Goal: Information Seeking & Learning: Compare options

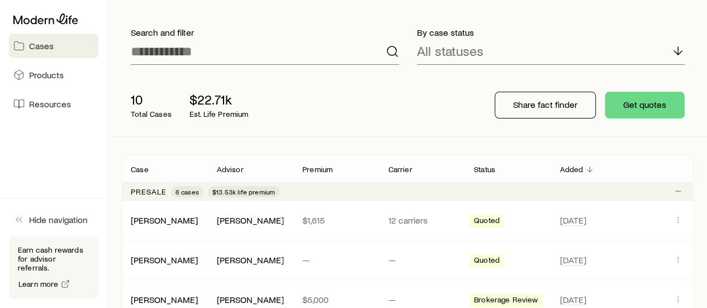
scroll to position [168, 0]
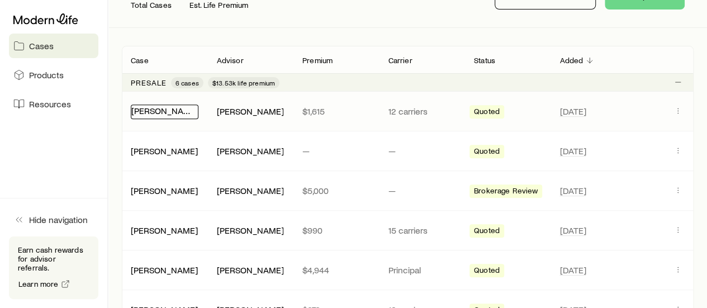
click at [172, 108] on link "[PERSON_NAME]" at bounding box center [164, 110] width 67 height 11
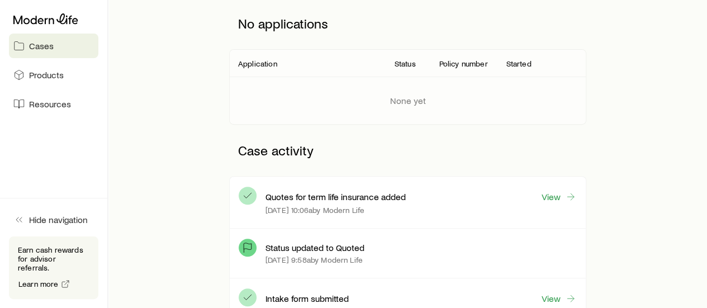
scroll to position [224, 0]
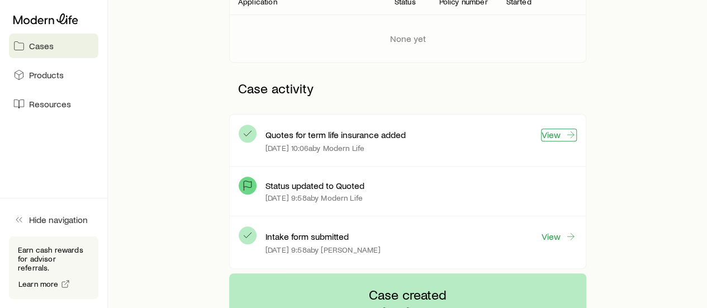
click at [552, 137] on link "View" at bounding box center [559, 135] width 36 height 13
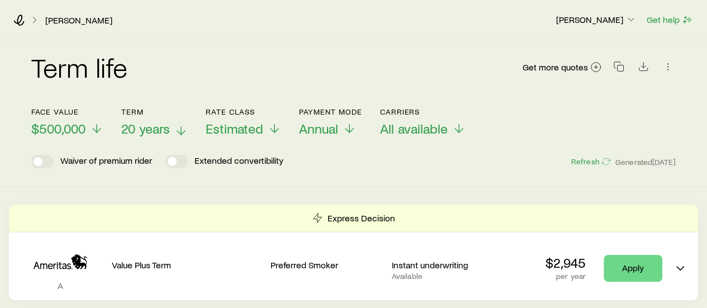
click at [160, 126] on span "20 years" at bounding box center [145, 129] width 49 height 16
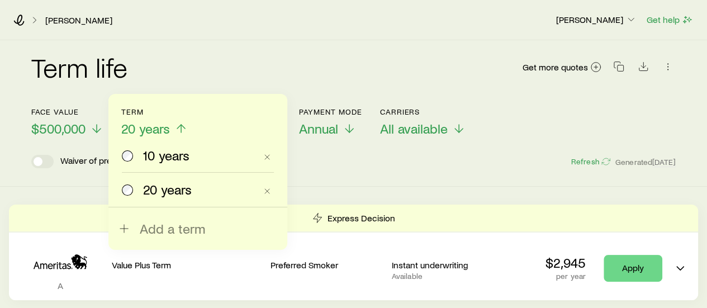
click at [157, 156] on span "10 years" at bounding box center [166, 156] width 46 height 16
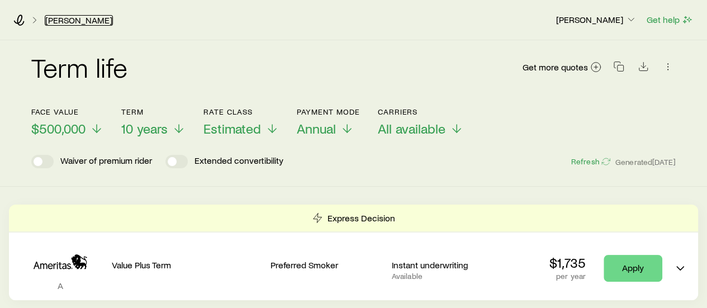
click at [55, 22] on link "[PERSON_NAME]" at bounding box center [79, 20] width 68 height 11
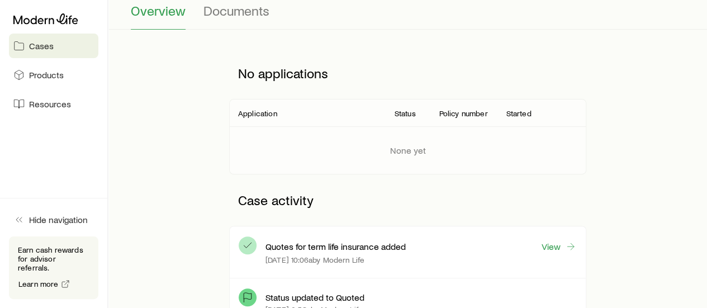
scroll to position [335, 0]
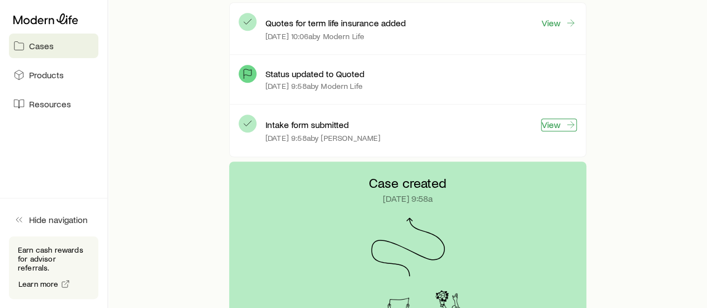
click at [550, 121] on link "View" at bounding box center [559, 124] width 36 height 13
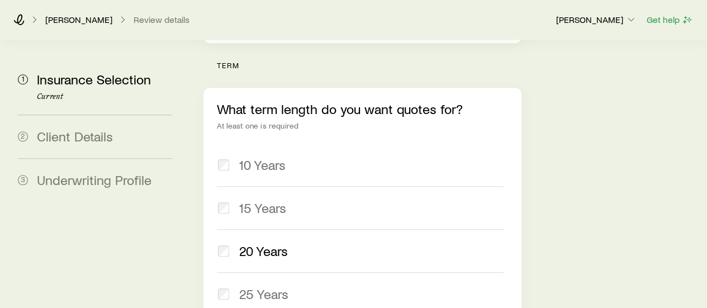
scroll to position [447, 0]
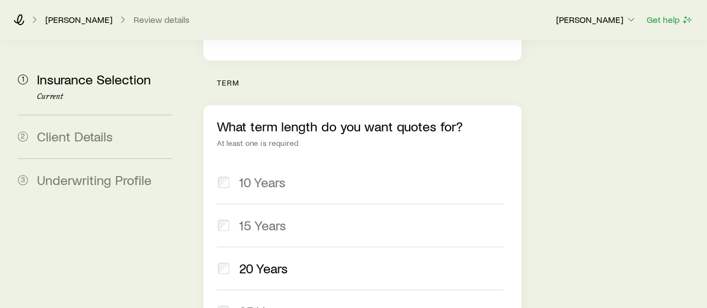
click at [216, 125] on div "What term length do you want quotes for? At least one is required 10 Years 15 Y…" at bounding box center [361, 247] width 317 height 284
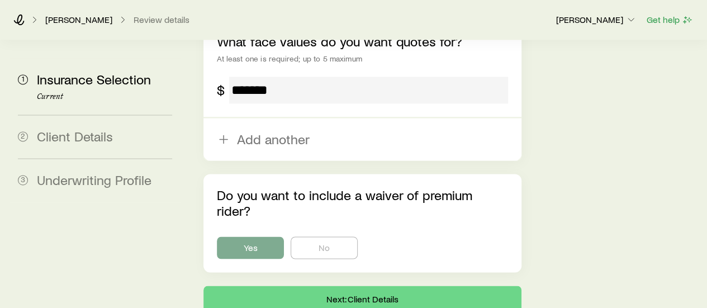
scroll to position [830, 0]
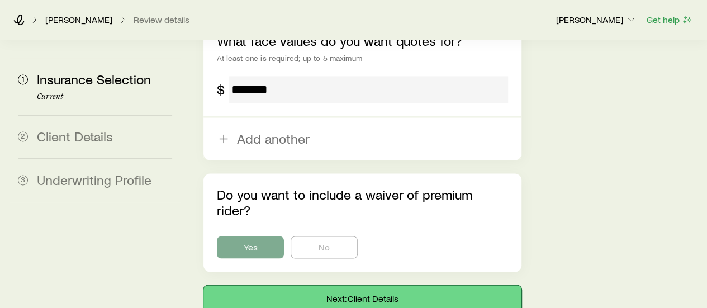
click at [368, 285] on button "Next: Client Details" at bounding box center [361, 298] width 317 height 27
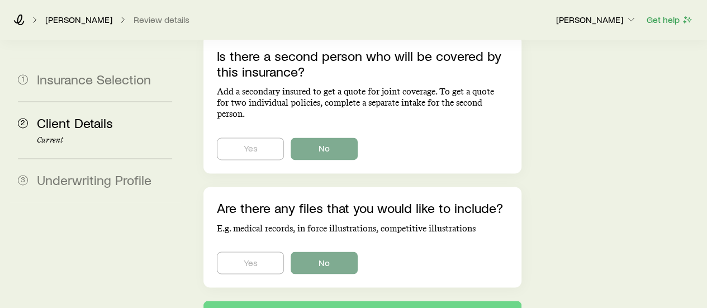
scroll to position [867, 0]
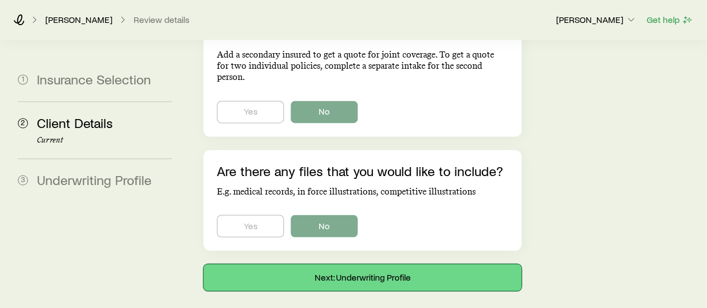
click at [344, 264] on button "Next: Underwriting Profile" at bounding box center [361, 277] width 317 height 27
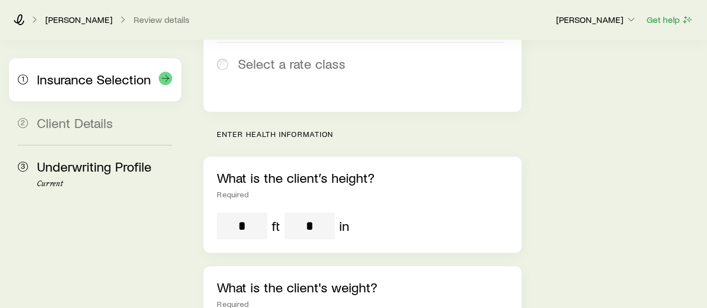
scroll to position [240, 0]
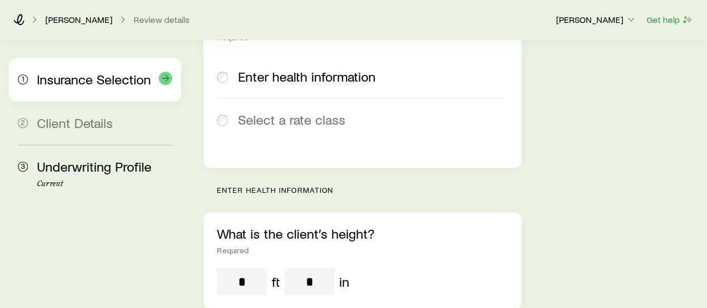
click at [76, 74] on span "Insurance Selection" at bounding box center [94, 79] width 114 height 16
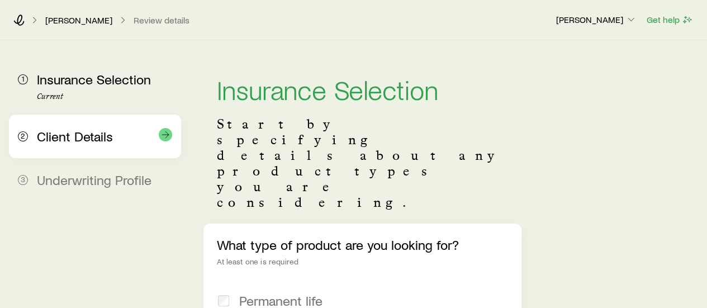
click at [98, 137] on span "Client Details" at bounding box center [75, 136] width 76 height 16
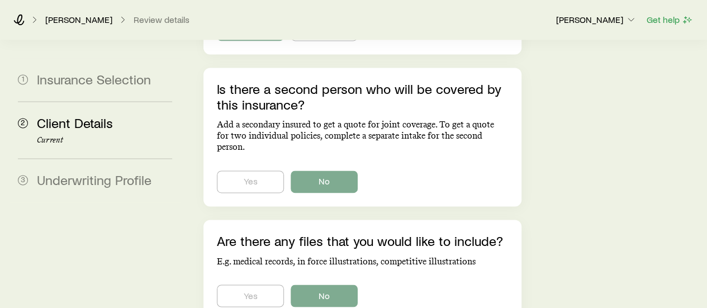
scroll to position [867, 0]
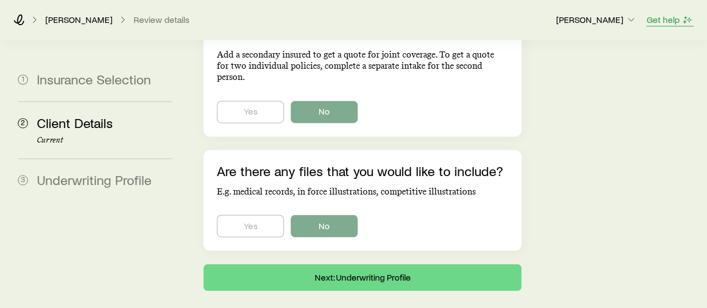
drag, startPoint x: 660, startPoint y: 12, endPoint x: 660, endPoint y: 18, distance: 6.1
click at [660, 17] on div "Get help" at bounding box center [669, 20] width 47 height 14
click at [660, 18] on button "Get help" at bounding box center [669, 19] width 47 height 13
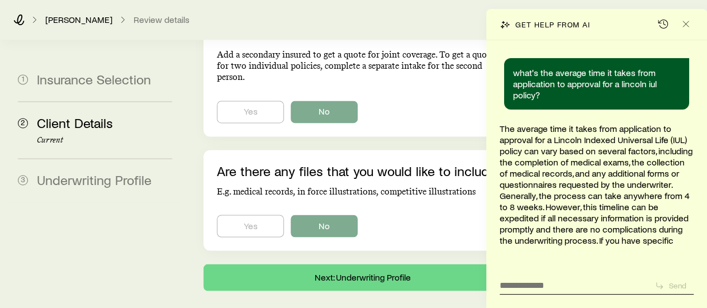
scroll to position [457, 0]
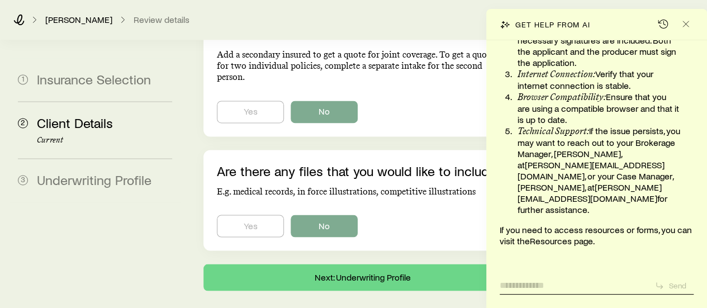
click at [555, 283] on textarea at bounding box center [573, 281] width 146 height 17
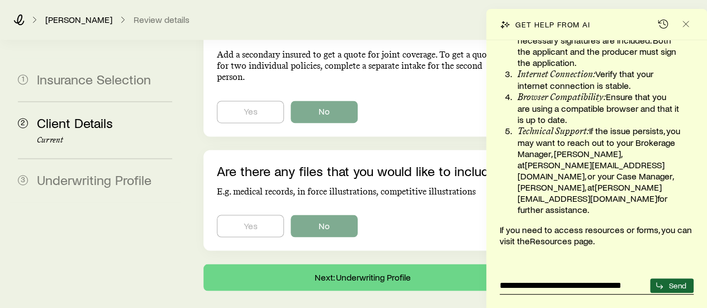
type textarea "**********"
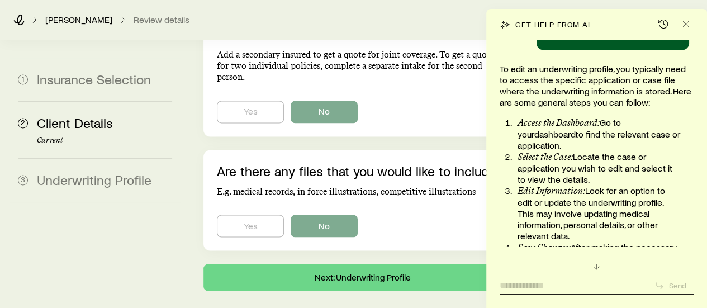
scroll to position [712, 0]
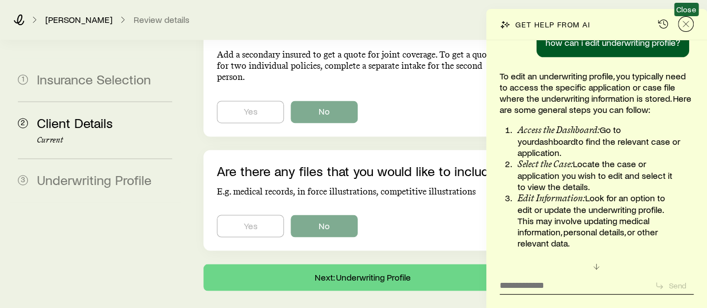
click at [688, 24] on icon "Close" at bounding box center [685, 23] width 11 height 11
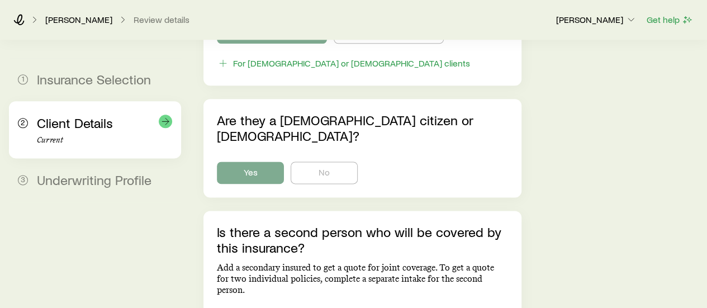
scroll to position [671, 0]
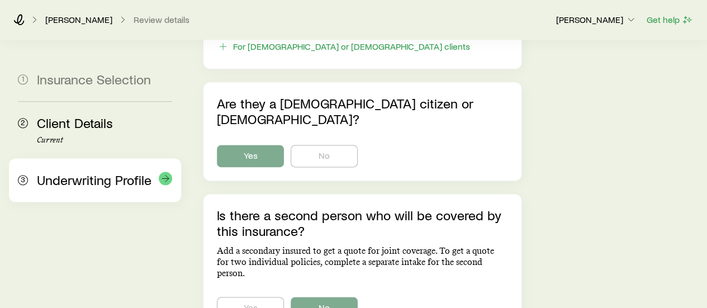
click at [98, 173] on span "Underwriting Profile" at bounding box center [94, 180] width 115 height 16
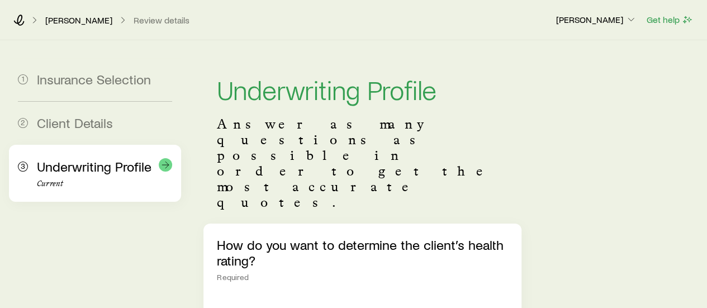
click at [164, 165] on line at bounding box center [165, 165] width 7 height 0
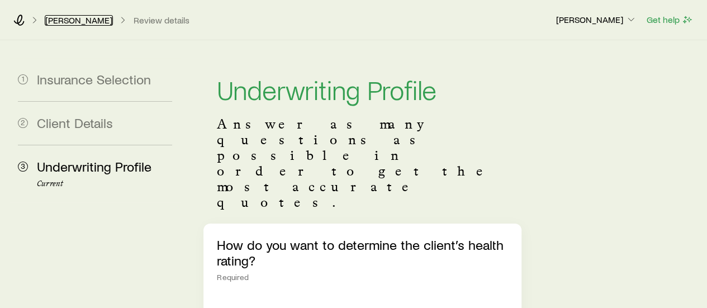
click at [77, 18] on link "[PERSON_NAME]" at bounding box center [79, 20] width 68 height 11
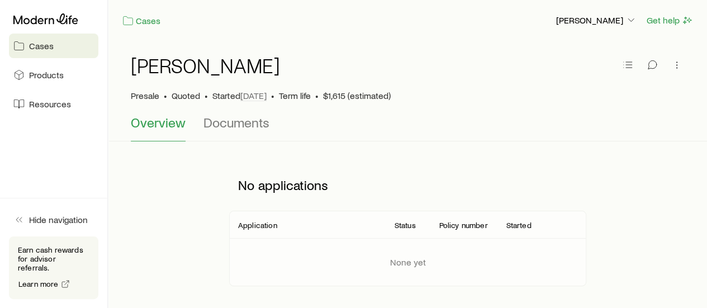
scroll to position [224, 0]
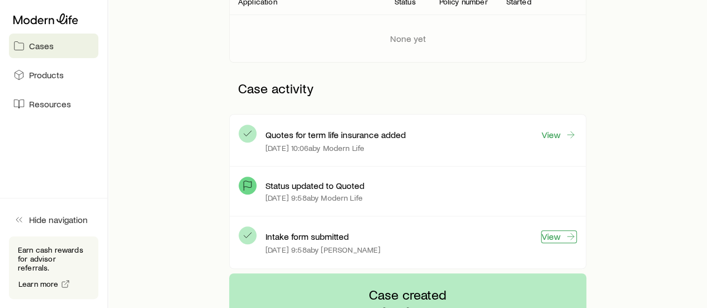
click at [560, 236] on link "View" at bounding box center [559, 236] width 36 height 13
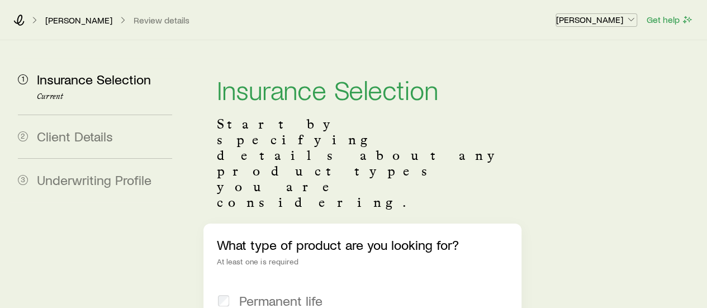
click at [607, 23] on p "[PERSON_NAME]" at bounding box center [596, 19] width 80 height 11
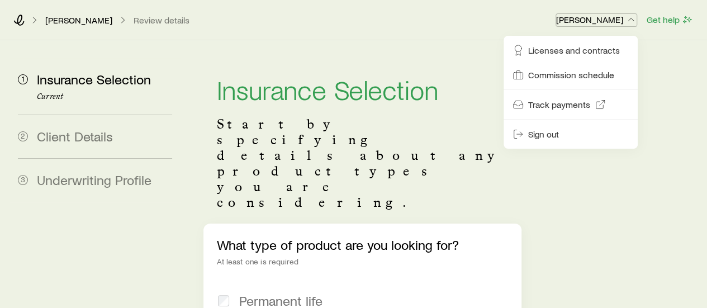
click at [607, 23] on p "[PERSON_NAME]" at bounding box center [596, 19] width 80 height 11
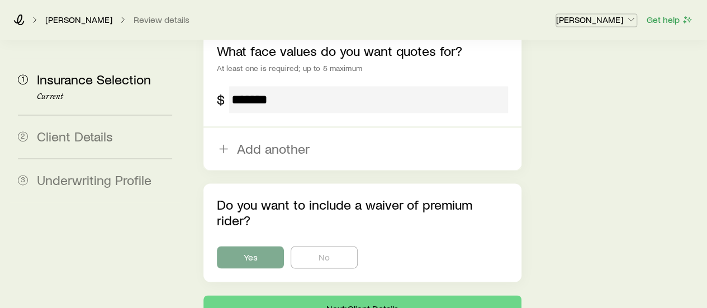
scroll to position [327, 0]
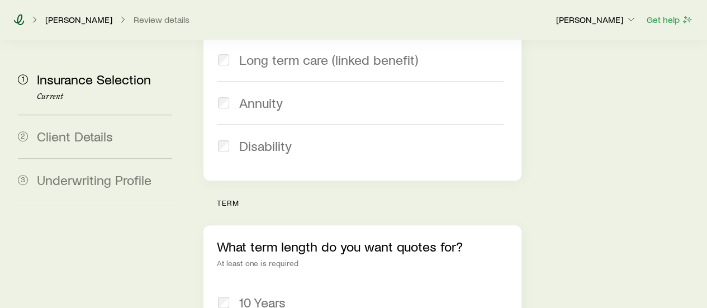
click at [19, 22] on icon at bounding box center [19, 19] width 11 height 11
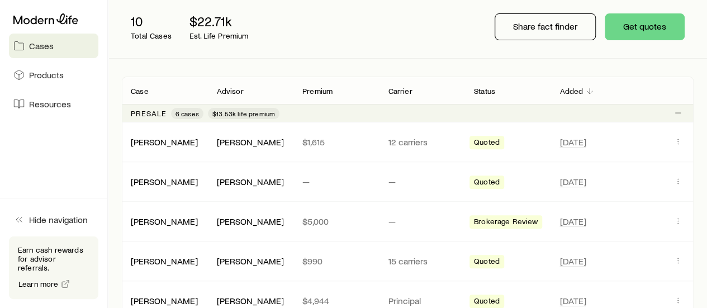
scroll to position [112, 0]
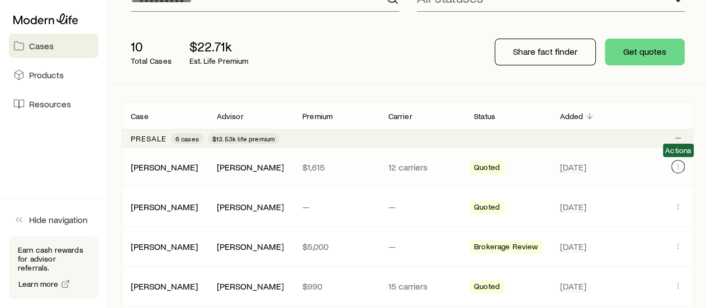
click at [677, 166] on icon "Client cases" at bounding box center [677, 166] width 9 height 9
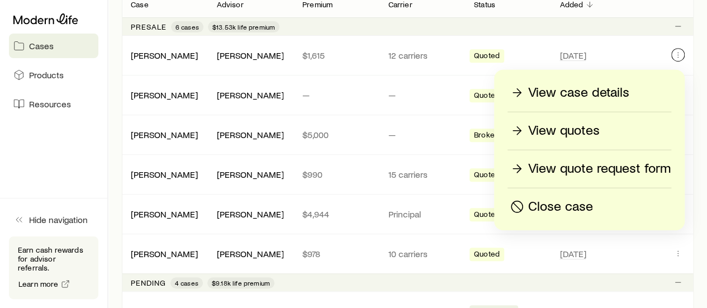
scroll to position [168, 0]
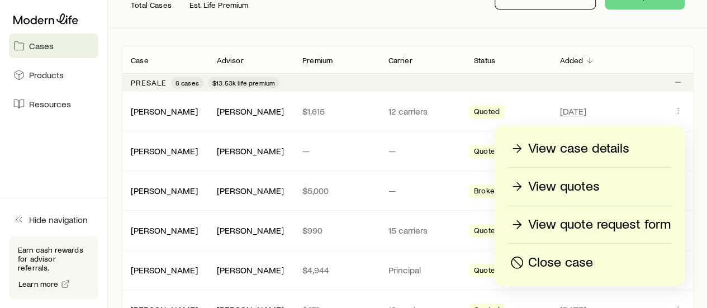
click at [561, 150] on p "View case details" at bounding box center [578, 149] width 101 height 18
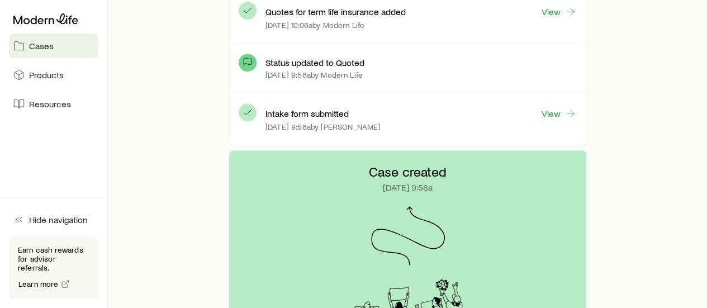
scroll to position [279, 0]
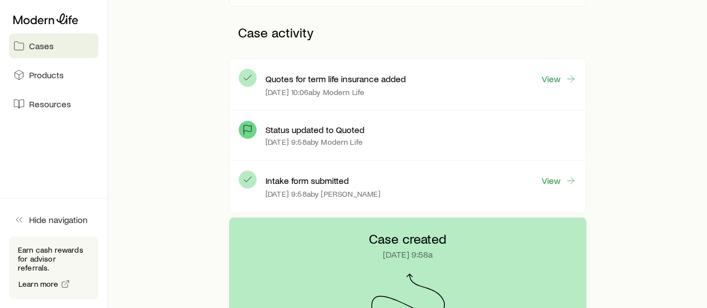
click at [551, 84] on div "Quotes for term life insurance added View [DATE] 10:06a by Modern Life" at bounding box center [420, 85] width 311 height 34
click at [552, 79] on link "View" at bounding box center [559, 79] width 36 height 13
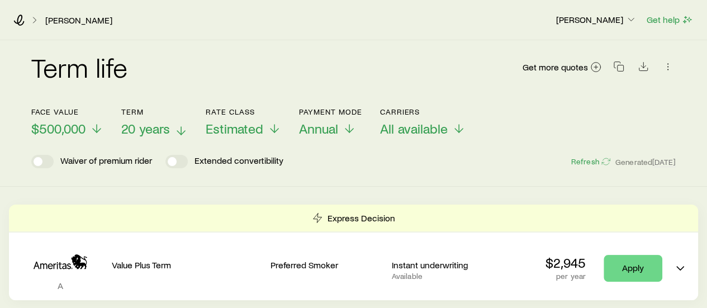
click at [145, 125] on span "20 years" at bounding box center [145, 129] width 49 height 16
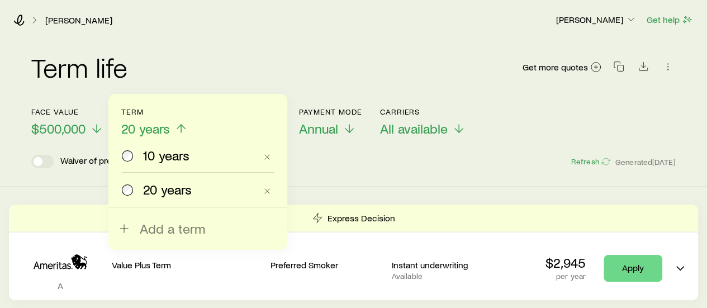
click at [153, 155] on span "10 years" at bounding box center [166, 156] width 46 height 16
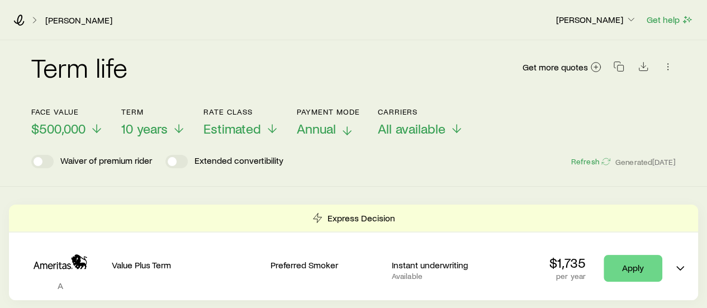
click at [338, 131] on p "Annual" at bounding box center [328, 129] width 63 height 16
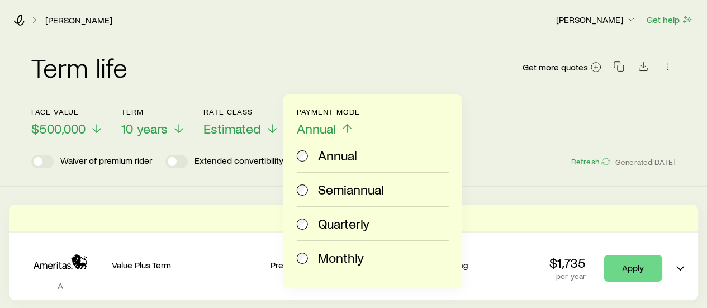
click at [334, 251] on span "Monthly" at bounding box center [341, 258] width 46 height 16
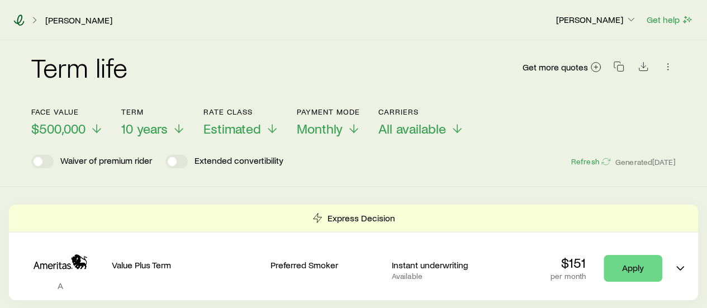
click at [20, 22] on icon at bounding box center [19, 20] width 11 height 11
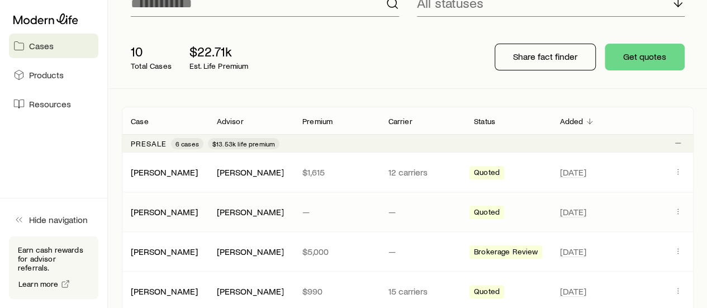
scroll to position [112, 0]
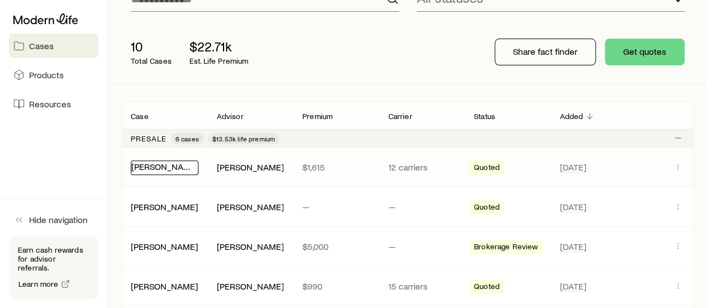
click at [178, 169] on link "[PERSON_NAME]" at bounding box center [164, 166] width 67 height 11
